Goal: Task Accomplishment & Management: Manage account settings

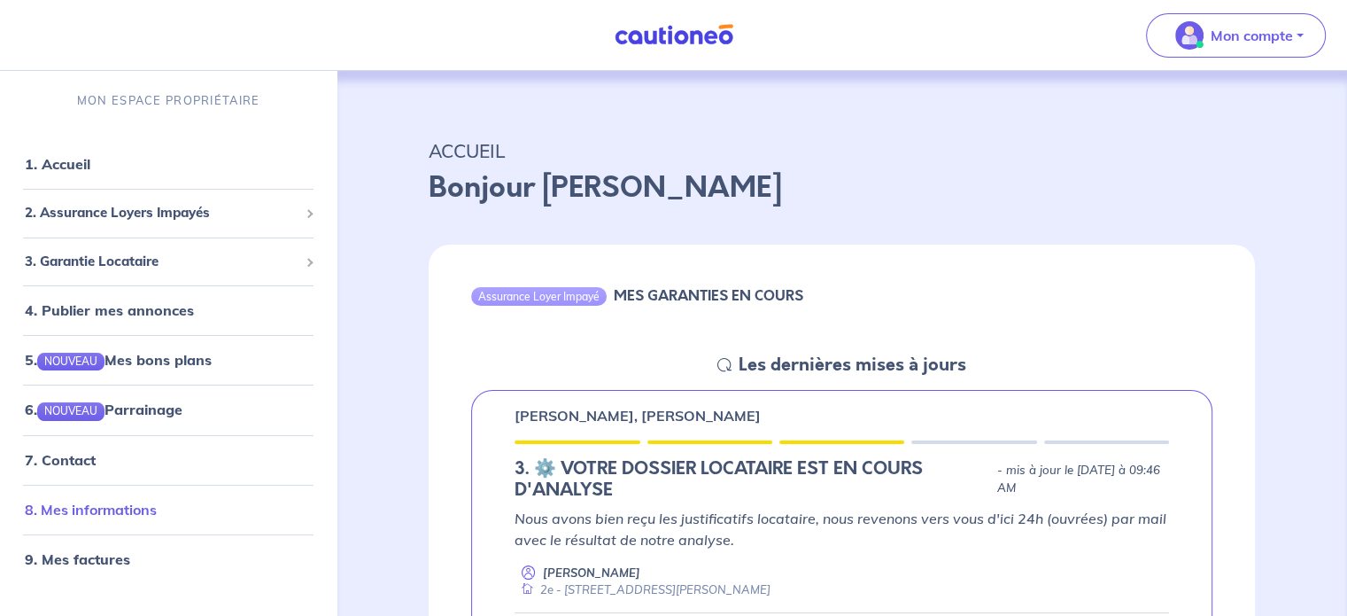
click at [123, 518] on link "8. Mes informations" at bounding box center [91, 509] width 132 height 18
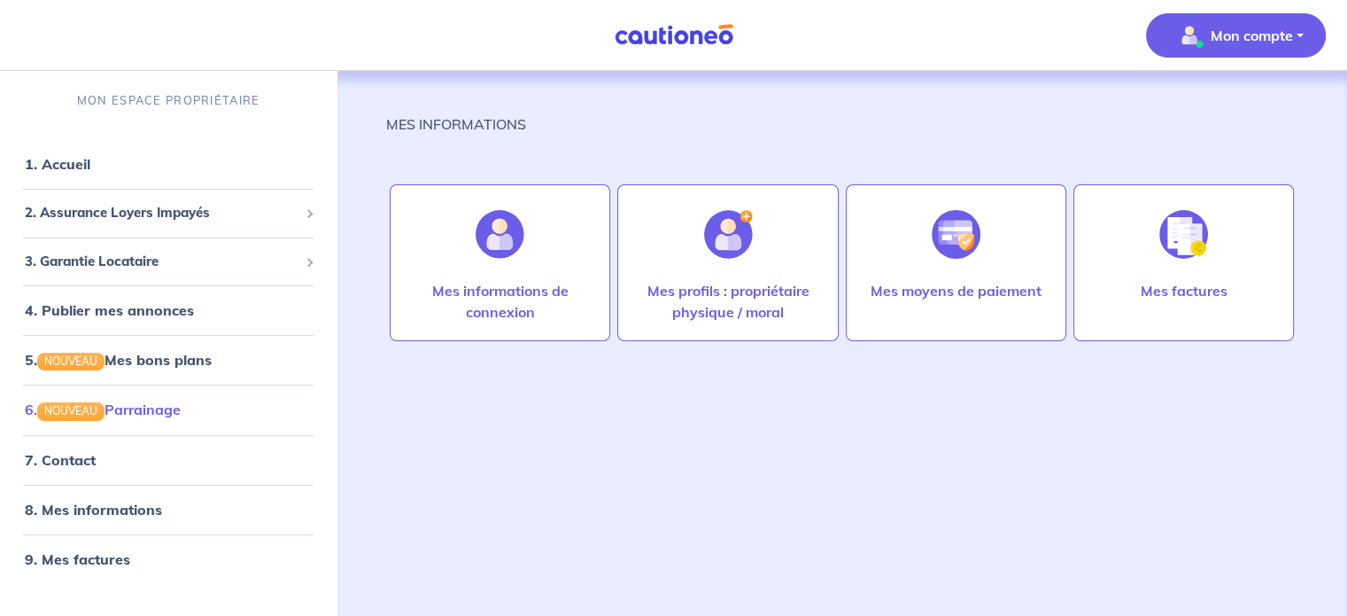
click at [156, 408] on link "6. NOUVEAU Parrainage" at bounding box center [103, 409] width 156 height 18
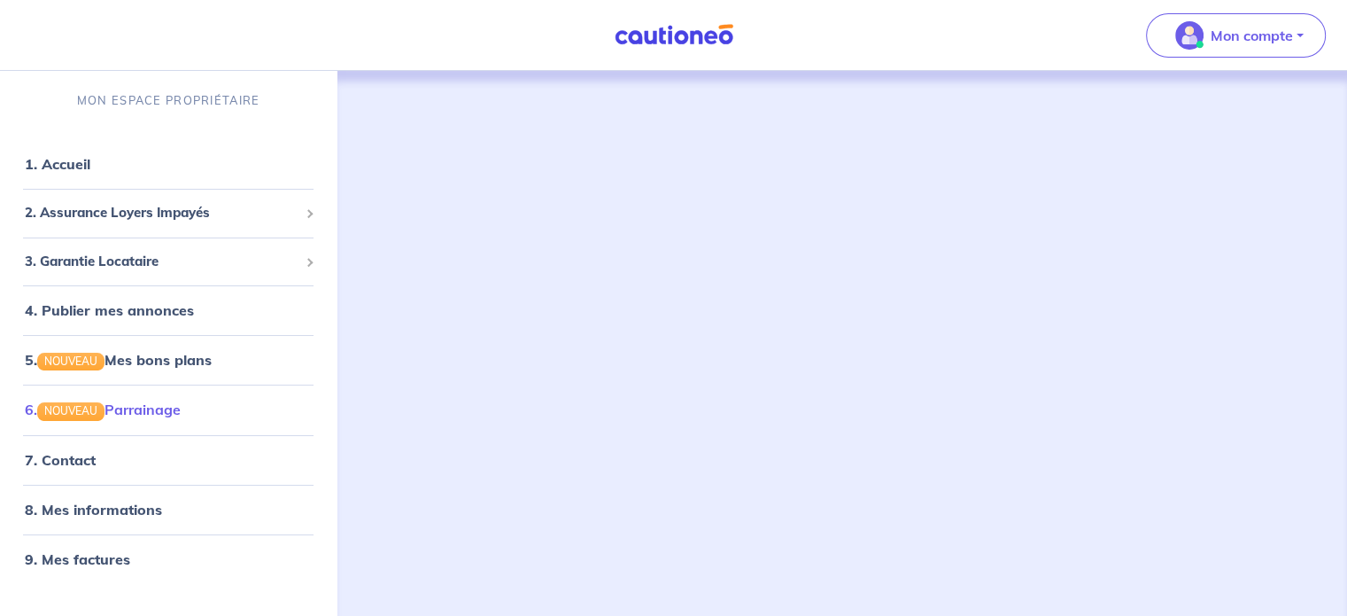
click at [179, 416] on link "6. NOUVEAU Parrainage" at bounding box center [103, 409] width 156 height 18
